Goal: Navigation & Orientation: Find specific page/section

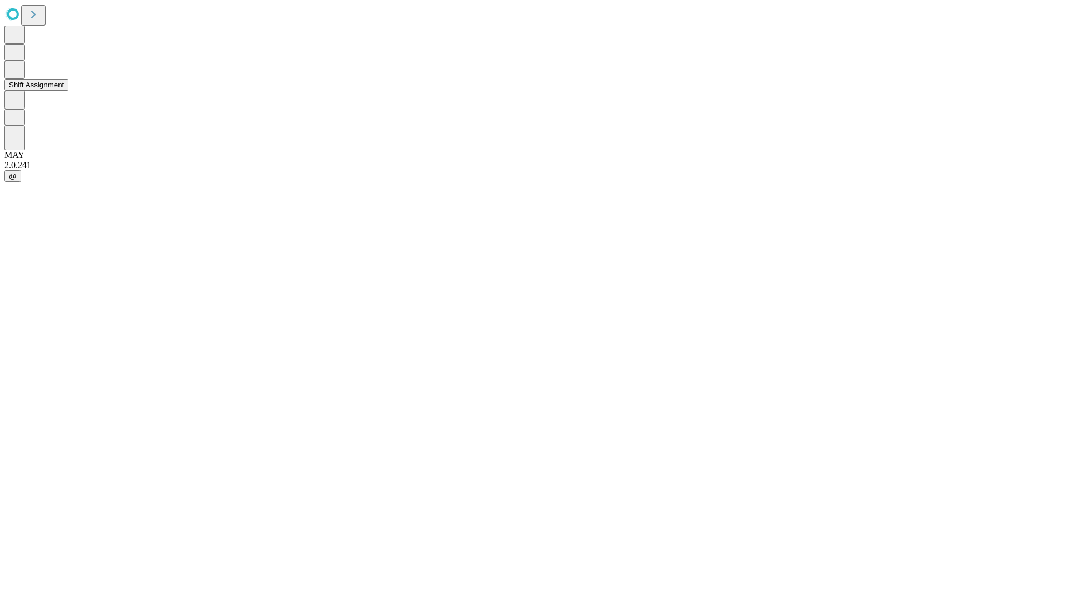
click at [68, 91] on button "Shift Assignment" at bounding box center [36, 85] width 64 height 12
